Goal: Navigation & Orientation: Find specific page/section

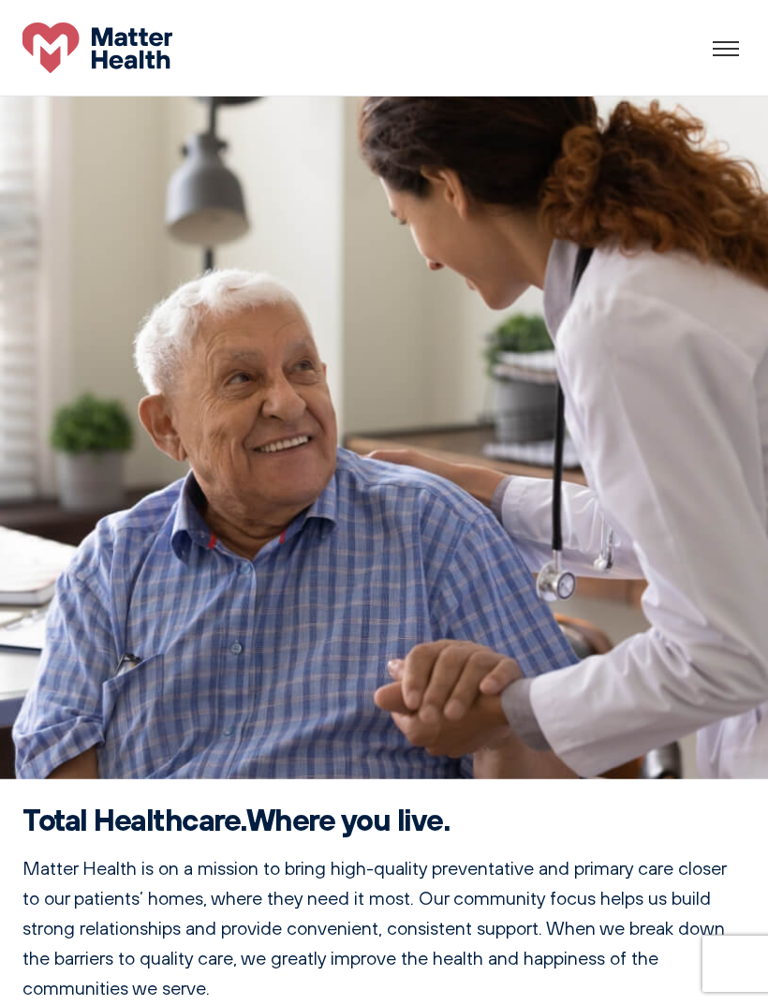
click at [744, 43] on div at bounding box center [726, 48] width 37 height 28
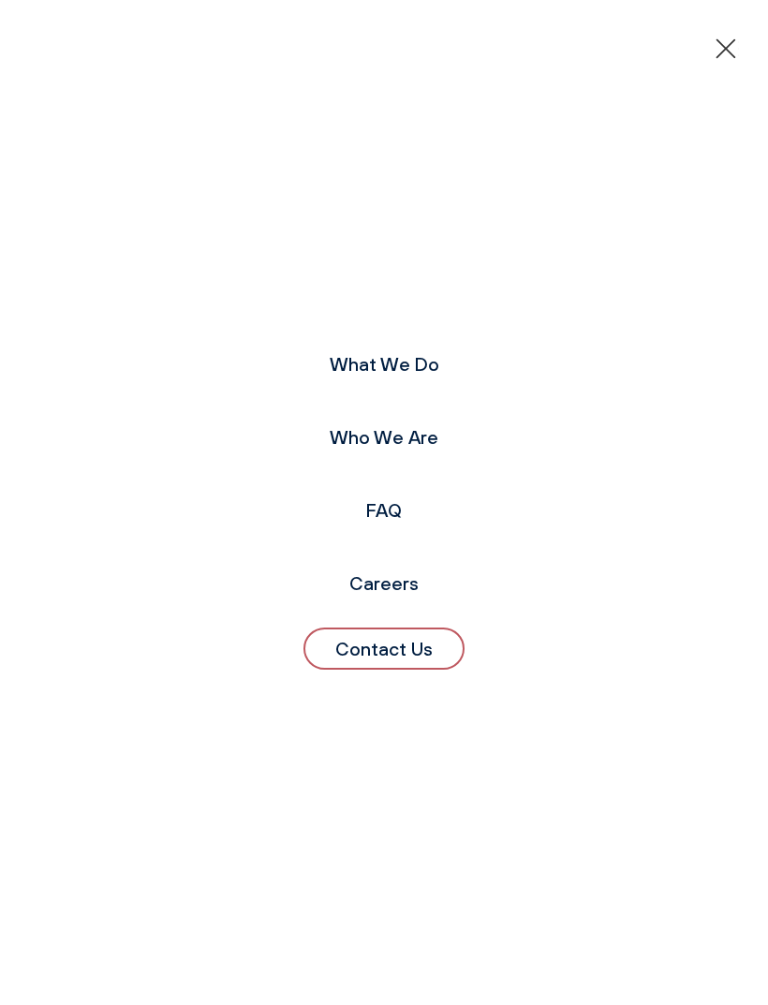
click at [408, 449] on link "Who We Are" at bounding box center [384, 436] width 109 height 23
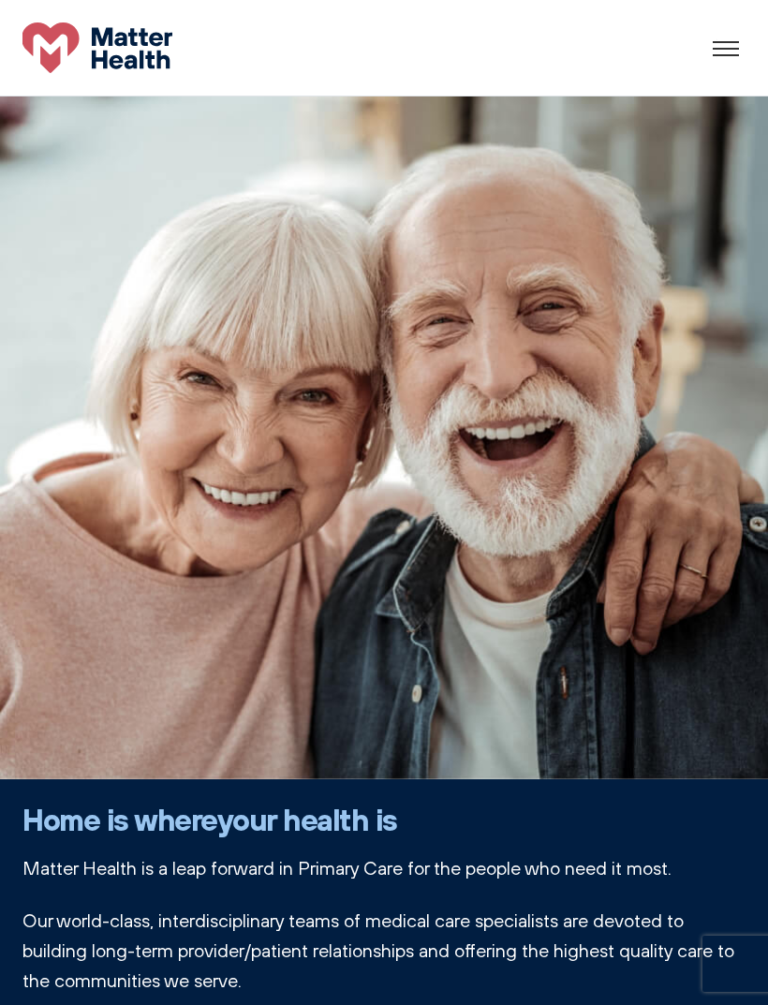
click at [738, 43] on div at bounding box center [726, 48] width 37 height 28
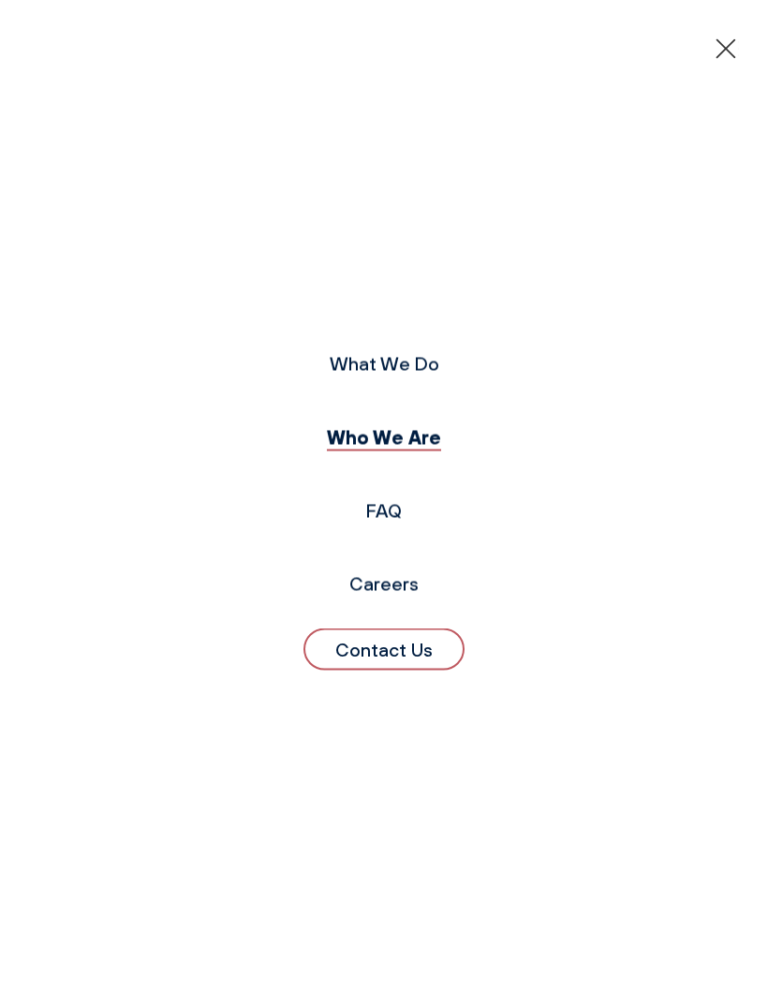
click at [410, 375] on link "What We Do" at bounding box center [385, 362] width 110 height 23
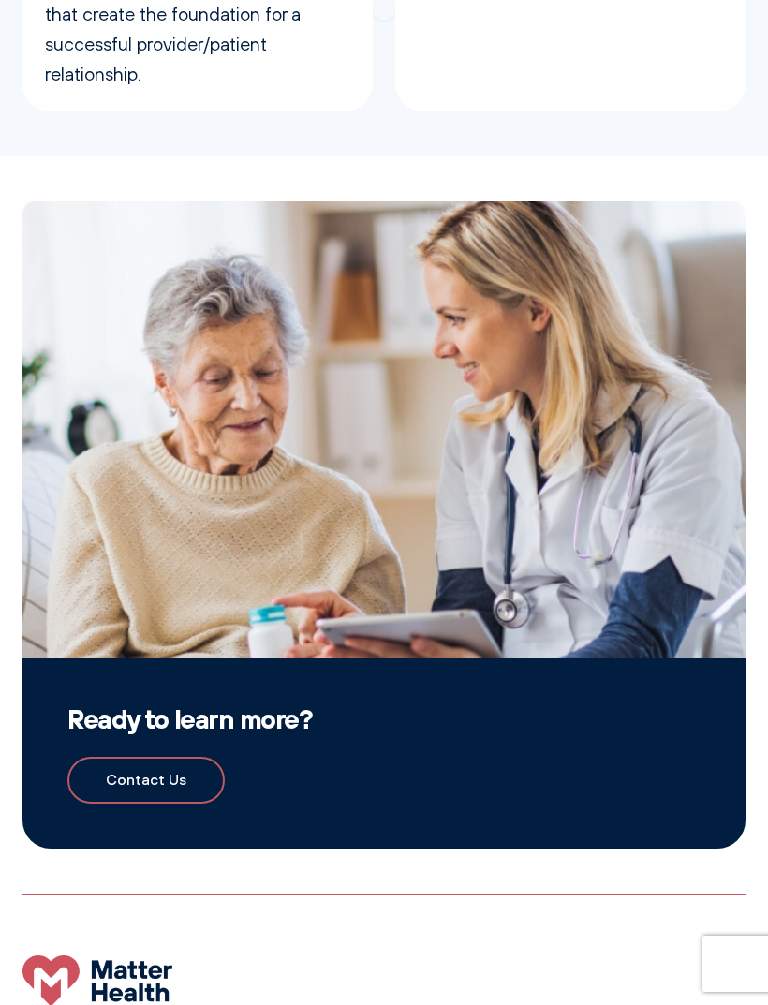
scroll to position [2060, 0]
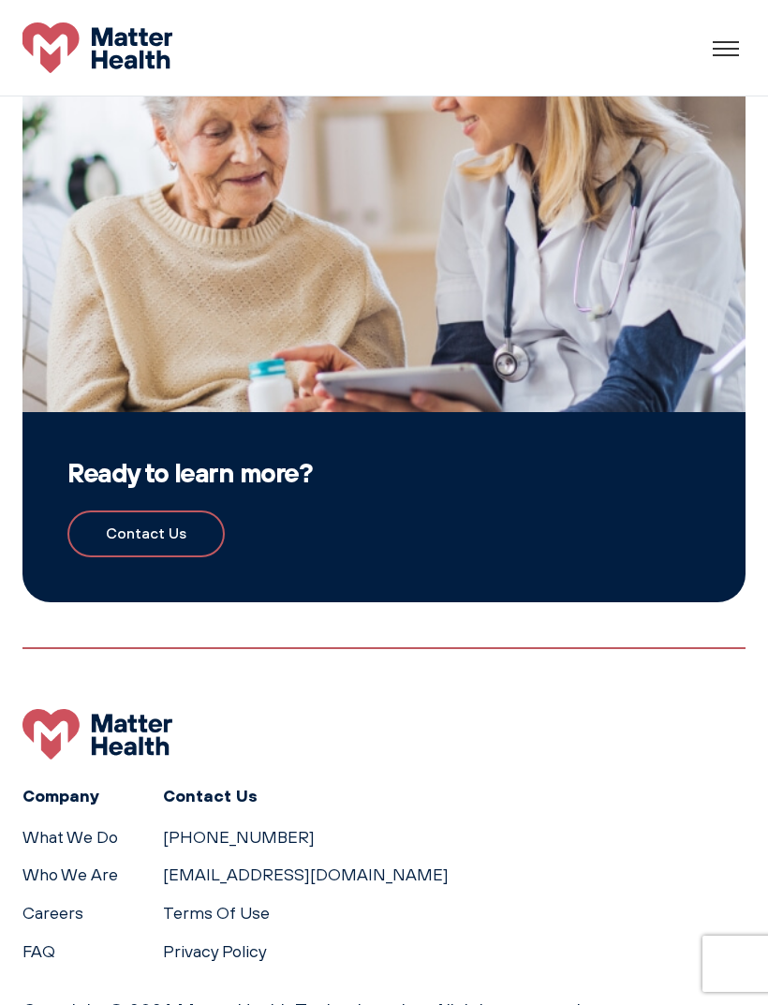
click at [111, 865] on link "Who We Are" at bounding box center [70, 875] width 96 height 20
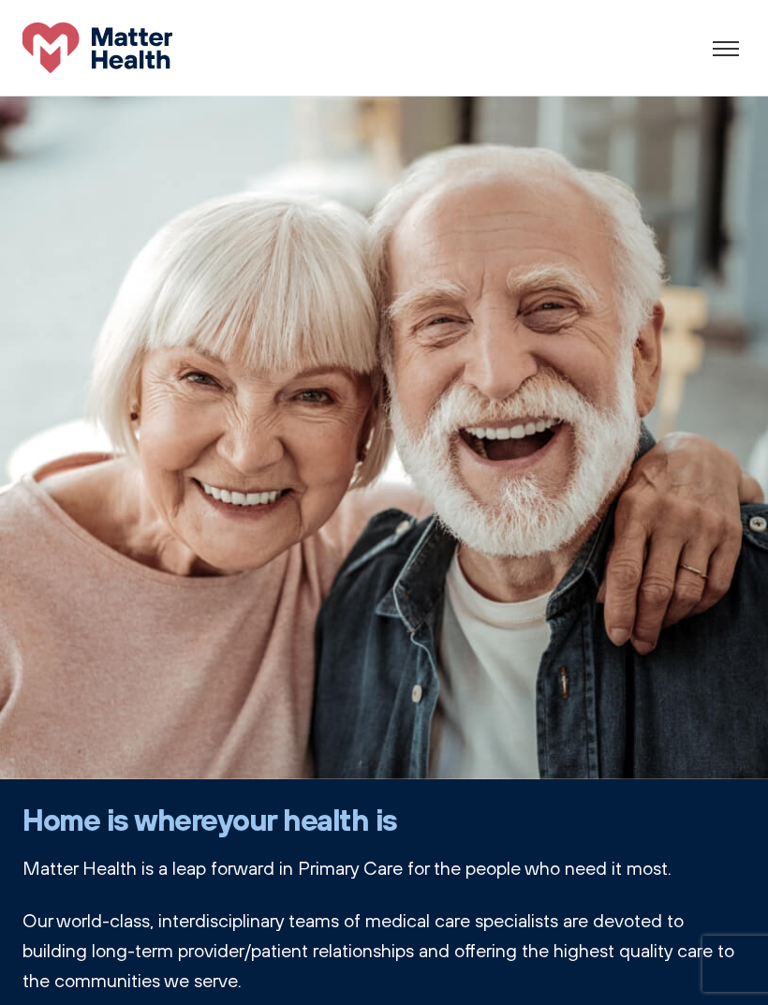
click at [723, 49] on div at bounding box center [752, 49] width 79 height 2
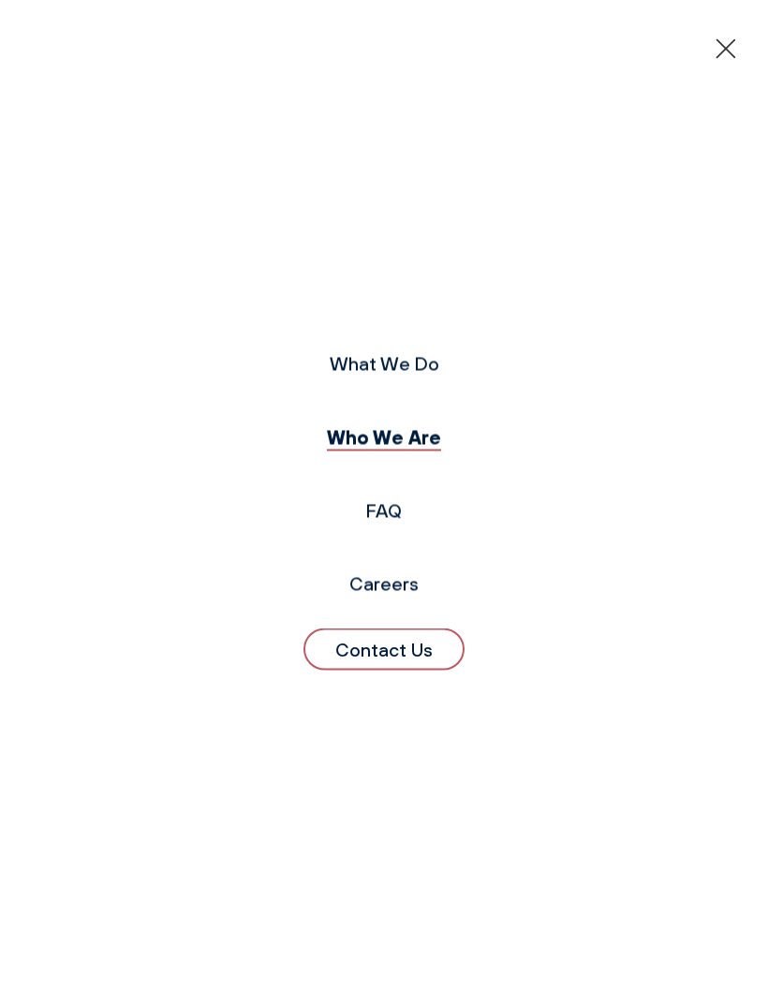
click at [397, 595] on link "Careers" at bounding box center [383, 582] width 69 height 23
